Goal: Transaction & Acquisition: Book appointment/travel/reservation

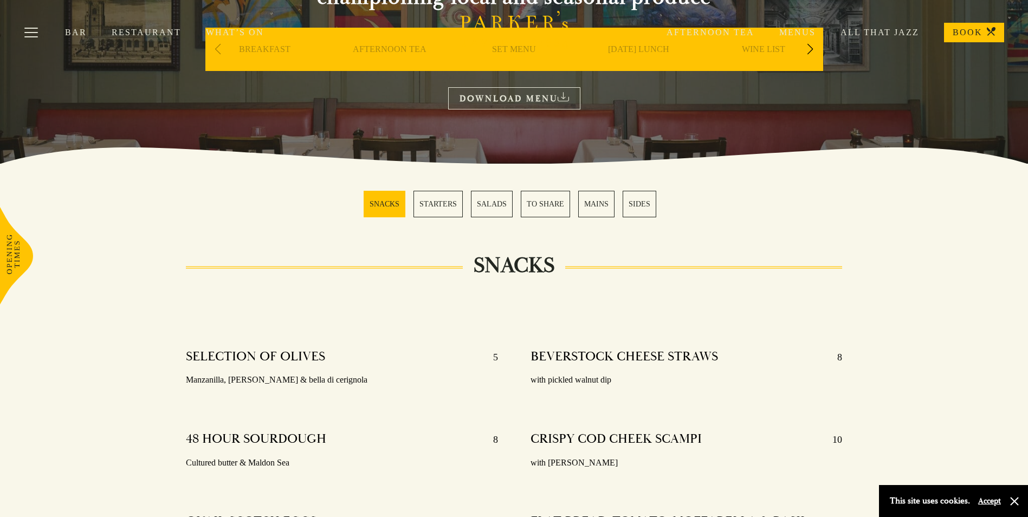
scroll to position [163, 0]
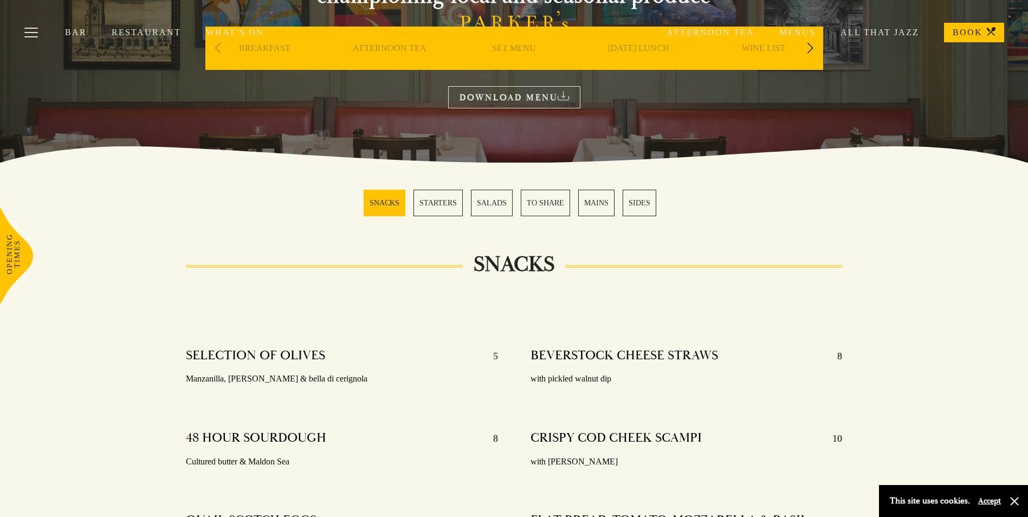
click at [591, 206] on link "MAINS" at bounding box center [596, 203] width 36 height 27
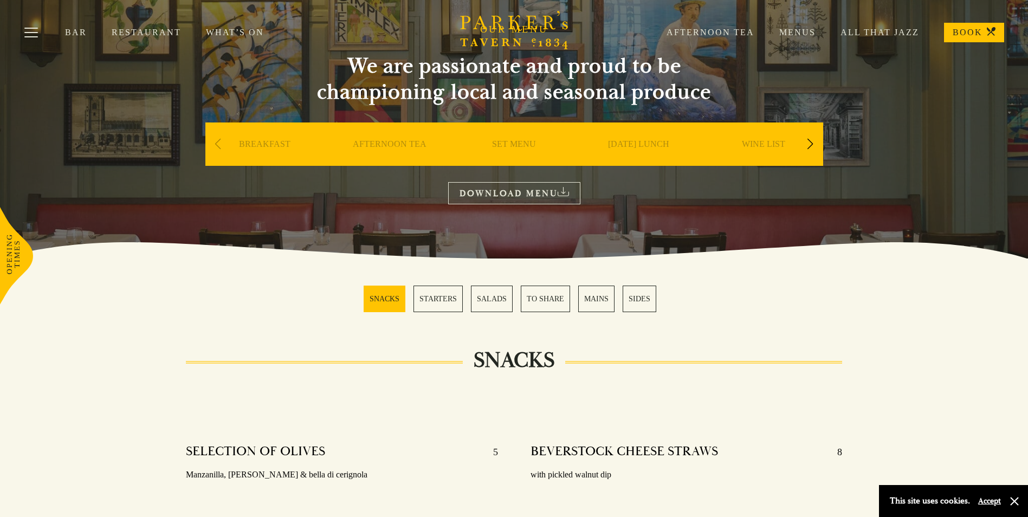
scroll to position [108, 0]
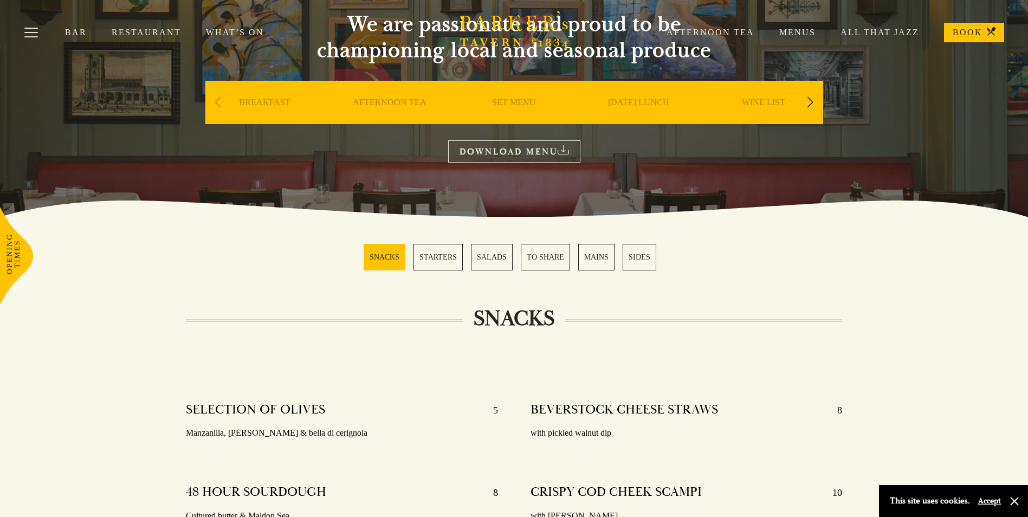
click at [594, 259] on link "MAINS" at bounding box center [596, 257] width 36 height 27
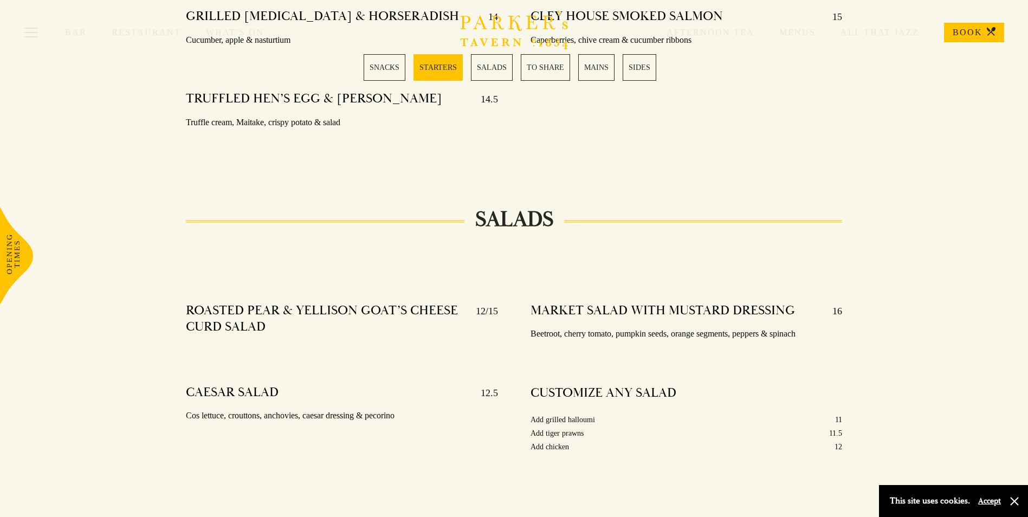
scroll to position [964, 0]
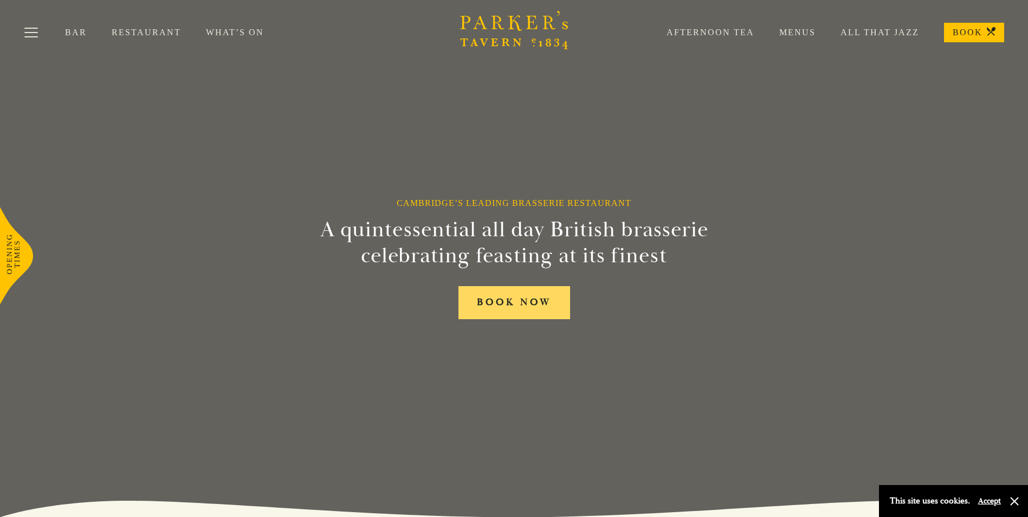
click at [523, 305] on link "BOOK NOW" at bounding box center [514, 302] width 112 height 33
click at [264, 179] on div "Cambridge’s Leading Brasserie Restaurant A quintessential all day British brass…" at bounding box center [514, 258] width 650 height 517
click at [490, 296] on link "BOOK NOW" at bounding box center [514, 302] width 112 height 33
